Goal: Check status: Check status

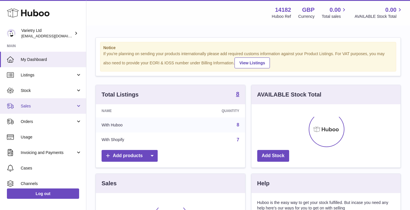
click at [34, 106] on span "Sales" at bounding box center [48, 106] width 55 height 5
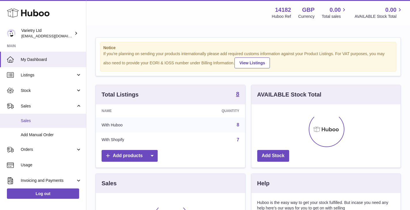
click at [30, 122] on span "Sales" at bounding box center [51, 120] width 61 height 5
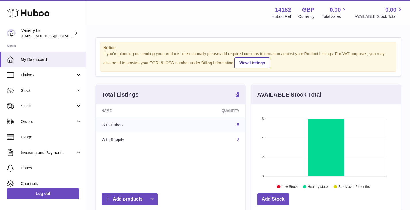
scroll to position [90, 149]
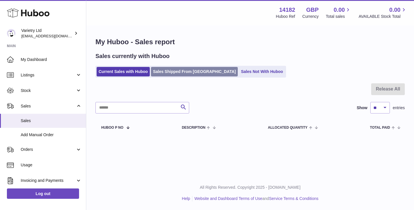
click at [183, 72] on link "Sales Shipped From [GEOGRAPHIC_DATA]" at bounding box center [194, 71] width 87 height 9
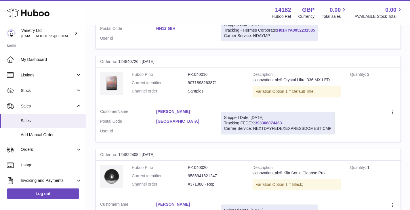
scroll to position [144, 0]
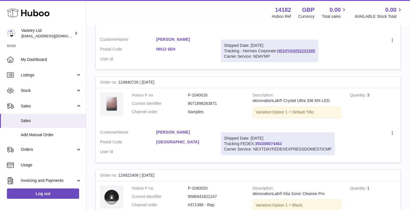
click at [272, 143] on link "393308074463" at bounding box center [268, 143] width 27 height 5
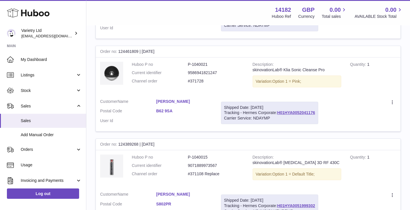
scroll to position [546, 0]
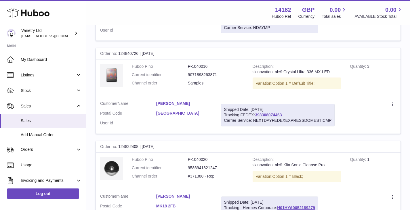
drag, startPoint x: 139, startPoint y: 53, endPoint x: 99, endPoint y: 55, distance: 40.0
click at [99, 55] on div "Order no 124840726 | [DATE]" at bounding box center [248, 54] width 305 height 12
copy div "Order no 124840726"
